Goal: Transaction & Acquisition: Subscribe to service/newsletter

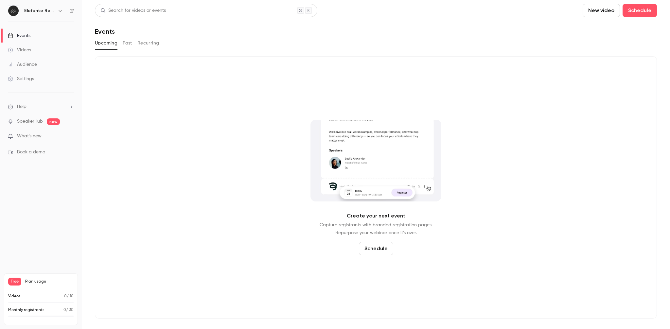
click at [27, 283] on span "Plan usage" at bounding box center [49, 281] width 48 height 5
drag, startPoint x: 7, startPoint y: 281, endPoint x: 62, endPoint y: 287, distance: 55.4
click at [62, 287] on div "Free Plan usage Videos 0 / 10 Monthly registrants 0 / 30" at bounding box center [41, 300] width 74 height 52
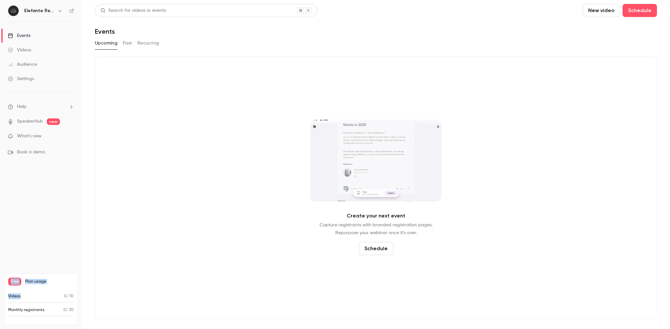
click at [55, 285] on div "Free Plan usage" at bounding box center [40, 282] width 65 height 8
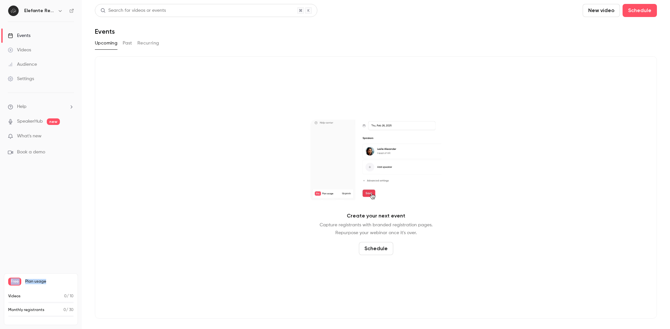
drag, startPoint x: 51, startPoint y: 283, endPoint x: 0, endPoint y: 275, distance: 51.8
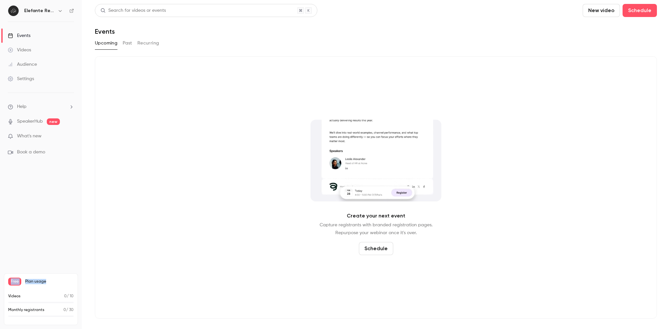
click at [0, 275] on div "Free Plan usage Videos 0 / 10 Monthly registrants 0 / 30" at bounding box center [41, 300] width 82 height 60
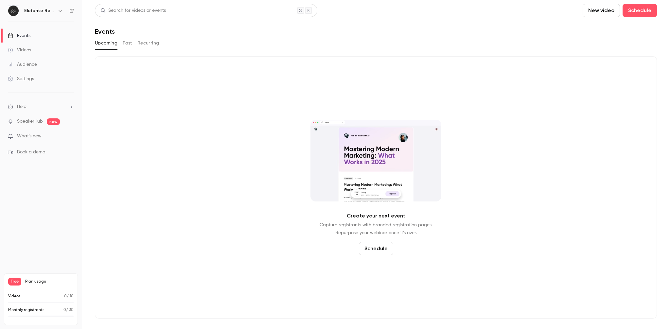
click at [26, 253] on nav "Elefante RevOps Events Videos Audience Settings Help SpeakerHub new What's new …" at bounding box center [41, 164] width 82 height 329
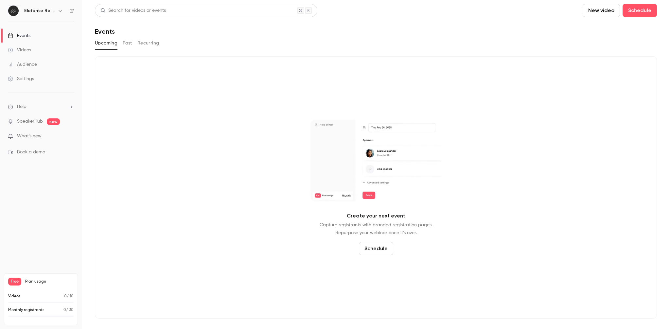
click at [38, 280] on span "Plan usage" at bounding box center [49, 281] width 48 height 5
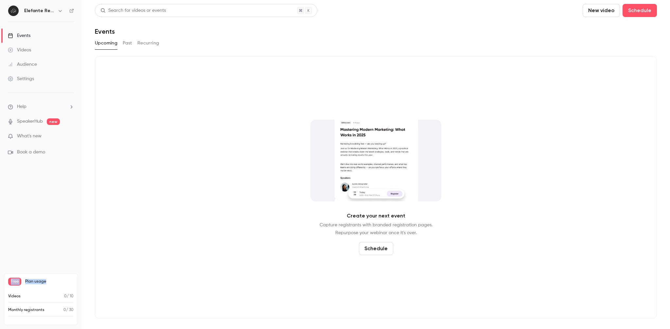
drag, startPoint x: 48, startPoint y: 280, endPoint x: 6, endPoint y: 282, distance: 42.6
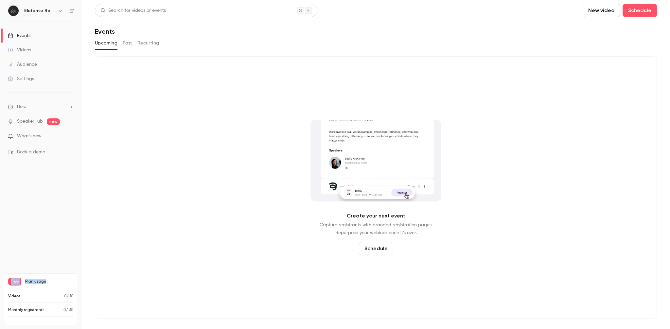
click at [6, 282] on div "Free Plan usage Videos 0 / 10 Monthly registrants 0 / 30" at bounding box center [41, 300] width 74 height 52
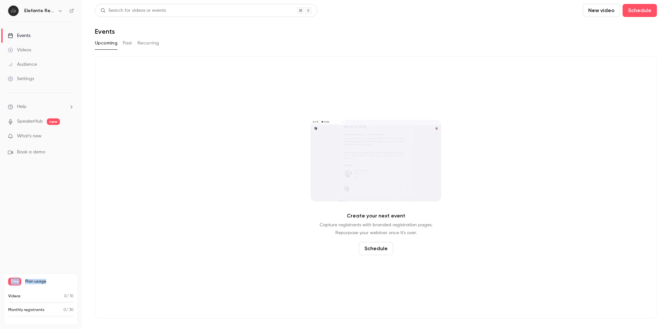
click at [42, 250] on nav "Elefante RevOps Events Videos Audience Settings Help SpeakerHub new What's new …" at bounding box center [41, 164] width 82 height 329
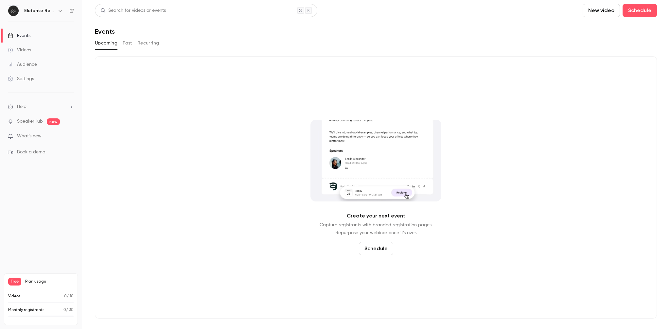
click at [42, 250] on nav "Elefante RevOps Events Videos Audience Settings Help SpeakerHub new What's new …" at bounding box center [41, 164] width 82 height 329
click at [60, 12] on icon "button" at bounding box center [60, 10] width 5 height 5
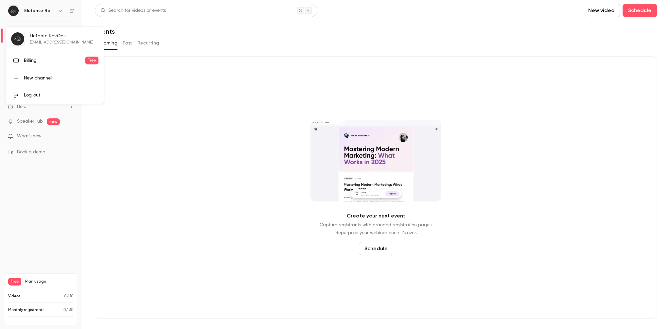
click at [42, 65] on link "Billing Free" at bounding box center [55, 60] width 98 height 18
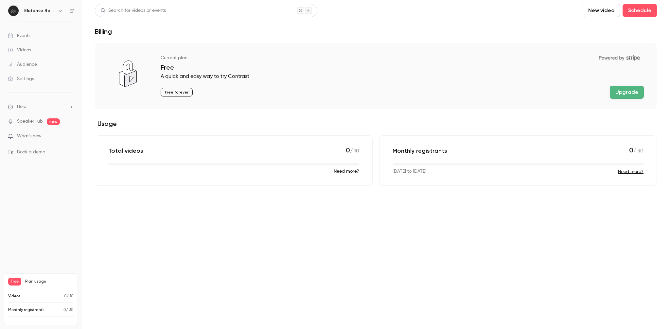
click at [624, 93] on button "Upgrade" at bounding box center [627, 92] width 34 height 13
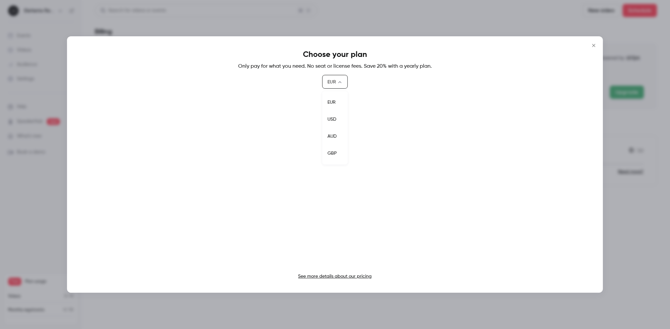
click at [345, 83] on body "Elefante RevOps Events Videos Audience Settings Help SpeakerHub new What's new …" at bounding box center [335, 164] width 670 height 329
click at [338, 115] on li "USD" at bounding box center [335, 119] width 26 height 17
type input "***"
click at [593, 46] on icon "Close" at bounding box center [594, 45] width 3 height 3
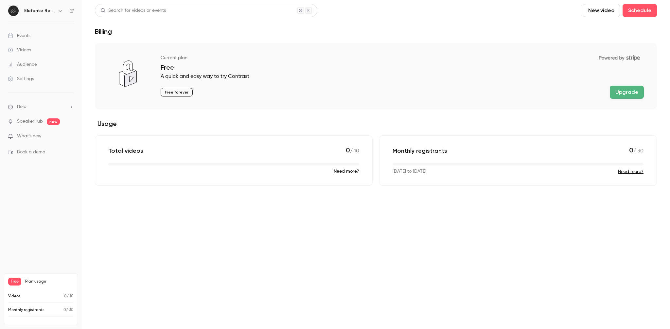
click at [177, 198] on main "Search for videos or events New video Schedule Billing Current plan Powered by …" at bounding box center [376, 164] width 589 height 329
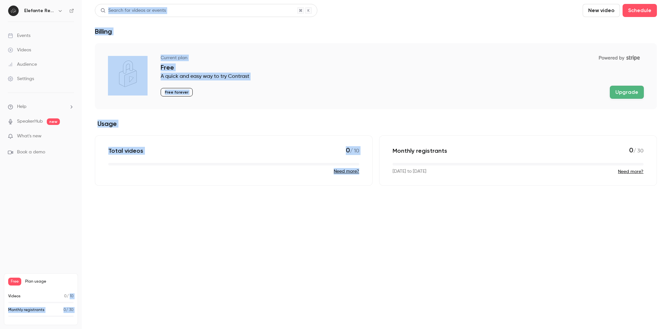
drag, startPoint x: 69, startPoint y: 296, endPoint x: 90, endPoint y: 296, distance: 21.3
click at [90, 296] on div "Elefante RevOps Events Videos Audience Settings Help SpeakerHub new What's new …" at bounding box center [335, 164] width 670 height 329
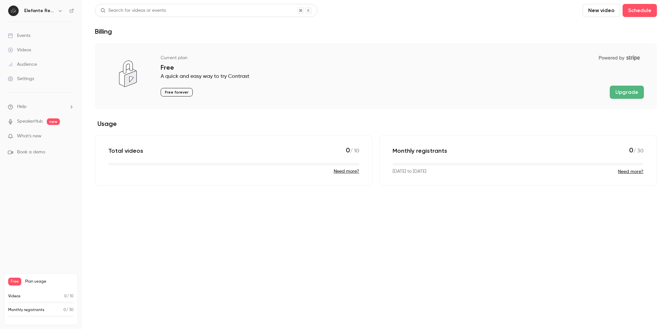
click at [141, 279] on main "Search for videos or events New video Schedule Billing Current plan Powered by …" at bounding box center [376, 164] width 589 height 329
click at [470, 24] on header "Search for videos or events New video Schedule Billing" at bounding box center [376, 19] width 562 height 31
click at [457, 29] on div "Billing" at bounding box center [376, 31] width 562 height 8
